Goal: Navigation & Orientation: Understand site structure

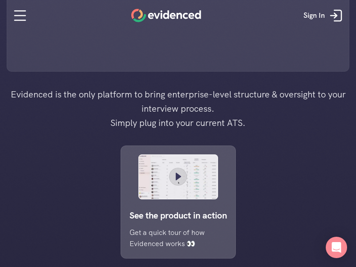
scroll to position [17, 0]
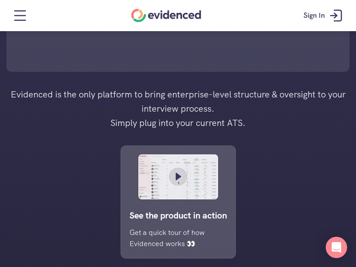
scroll to position [31, 0]
